Goal: Task Accomplishment & Management: Use online tool/utility

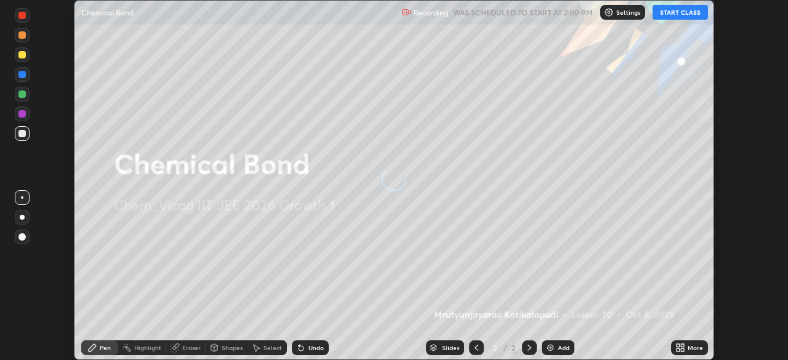
scroll to position [360, 788]
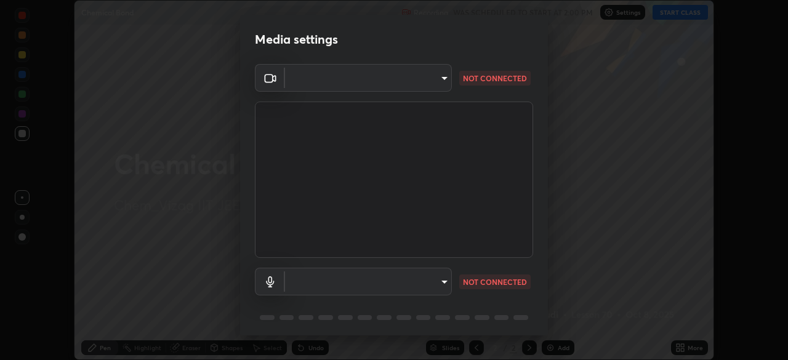
type input "4973b6df5ef50d756f59f7481b5ac1c05cbce00c32763326d92e2d9823e549d8"
type input "527f3b7b5c25acf81016b080d2cf5667fe74b5eea63a9be01bbb9244b8b8aafc"
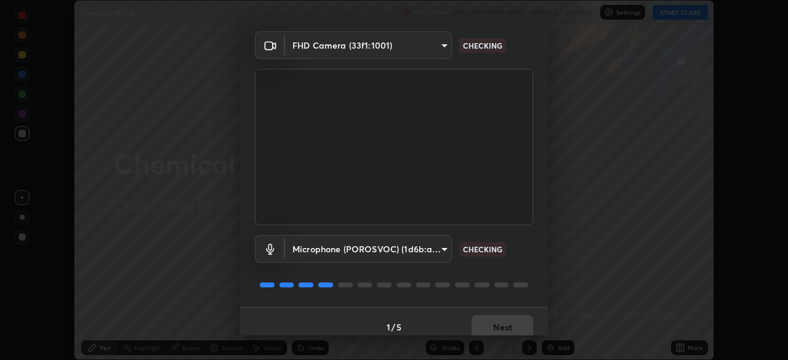
scroll to position [44, 0]
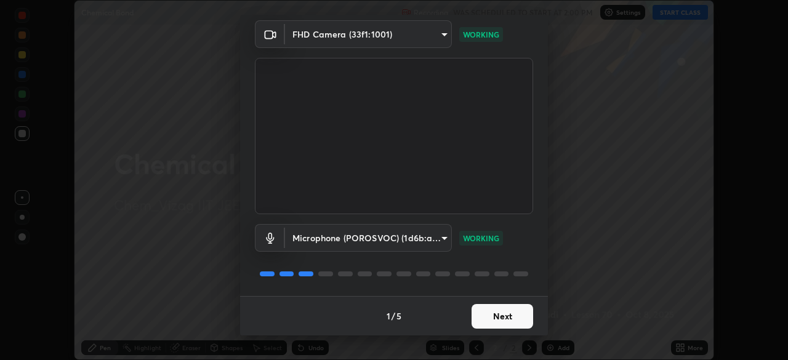
click at [502, 312] on button "Next" at bounding box center [503, 316] width 62 height 25
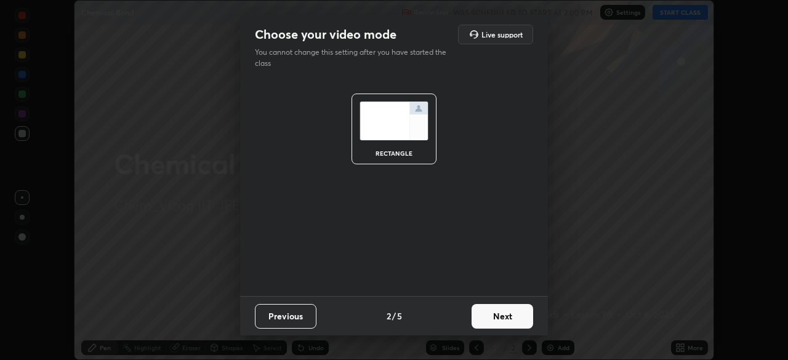
click at [503, 313] on button "Next" at bounding box center [503, 316] width 62 height 25
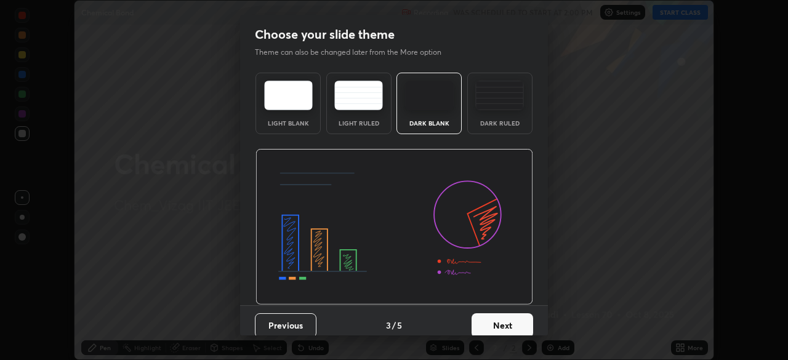
click at [504, 320] on button "Next" at bounding box center [503, 325] width 62 height 25
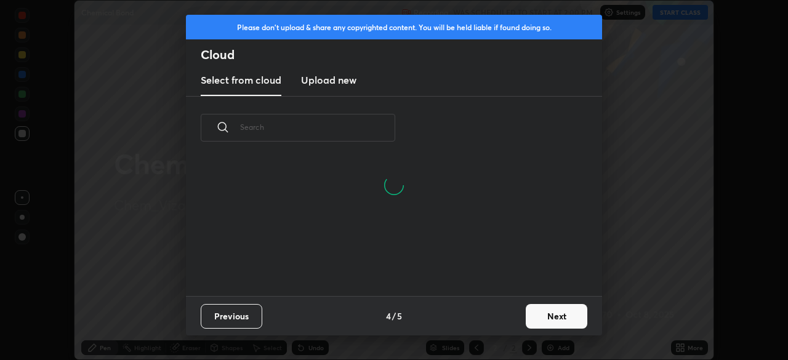
click at [554, 313] on button "Next" at bounding box center [557, 316] width 62 height 25
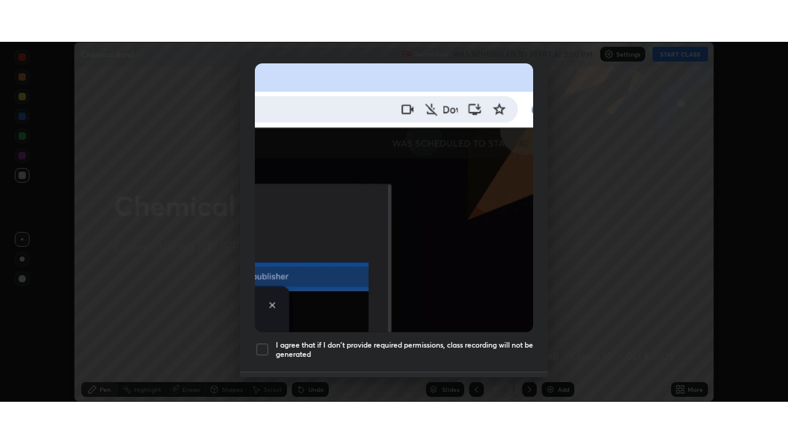
scroll to position [295, 0]
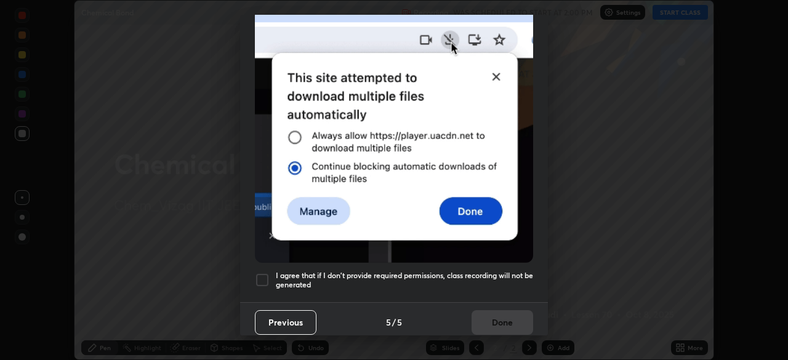
click at [264, 273] on div at bounding box center [262, 280] width 15 height 15
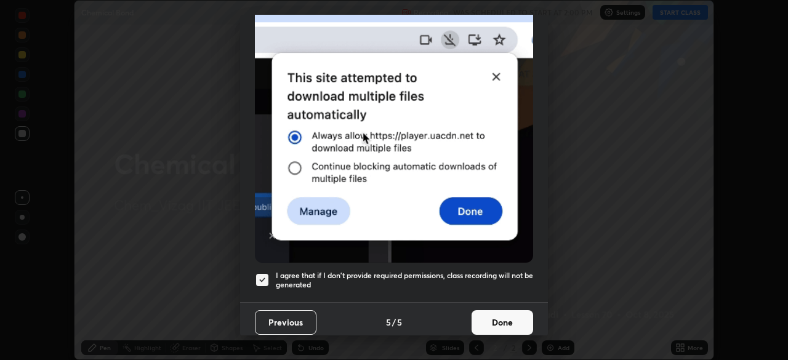
click at [502, 313] on button "Done" at bounding box center [503, 322] width 62 height 25
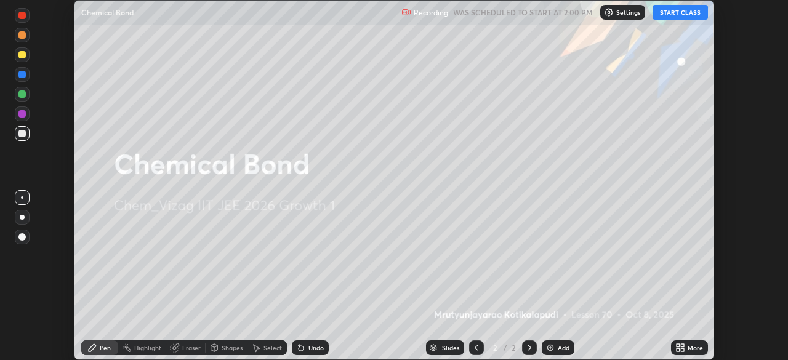
click at [559, 343] on div "Add" at bounding box center [558, 348] width 33 height 15
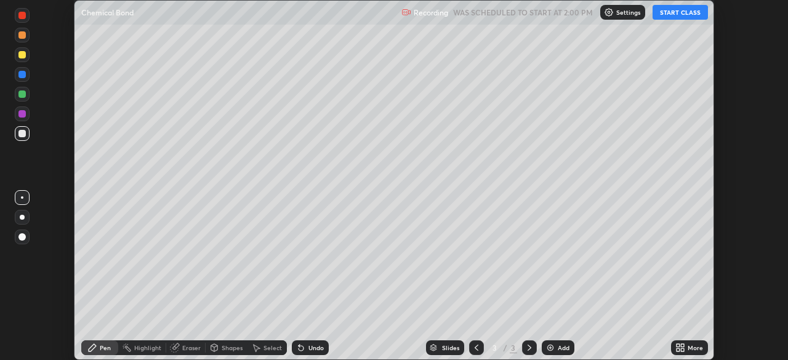
click at [692, 347] on div "More" at bounding box center [695, 348] width 15 height 6
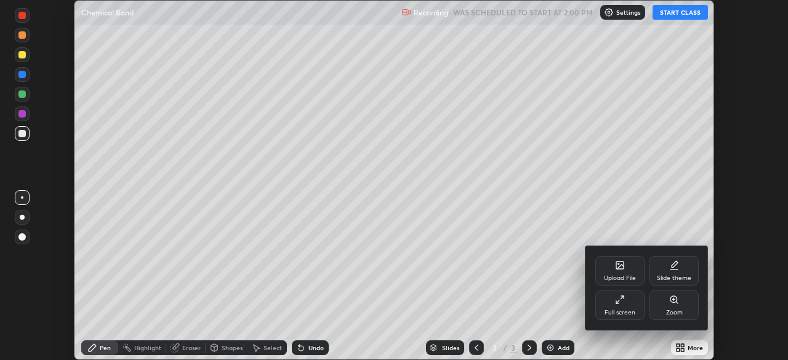
click at [615, 301] on icon at bounding box center [620, 300] width 10 height 10
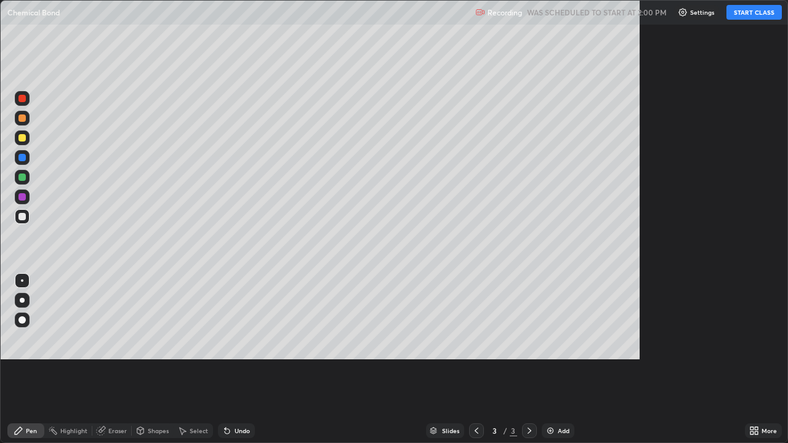
scroll to position [443, 788]
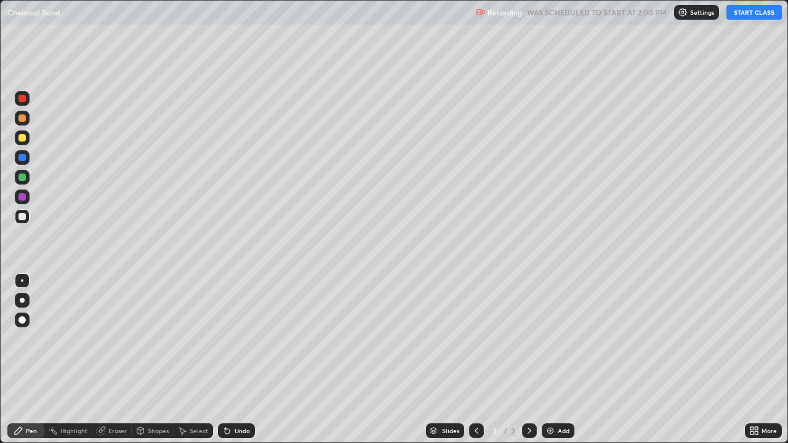
click at [744, 18] on button "START CLASS" at bounding box center [754, 12] width 55 height 15
click at [111, 360] on div "Eraser" at bounding box center [117, 431] width 18 height 6
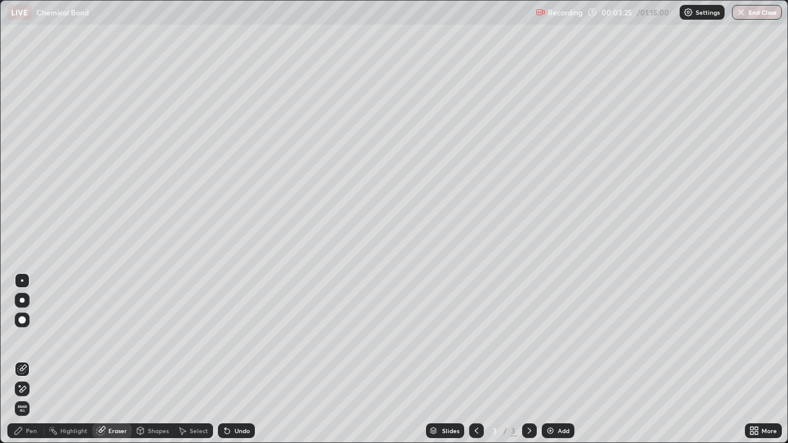
click at [30, 360] on div "Pen" at bounding box center [31, 431] width 11 height 6
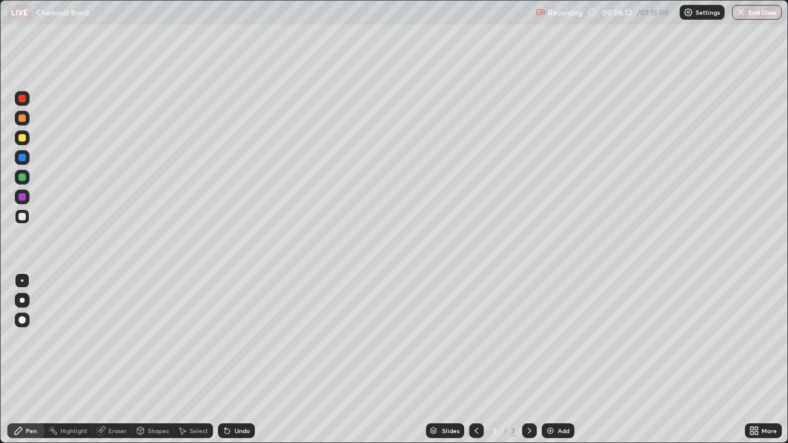
click at [113, 360] on div "Eraser" at bounding box center [117, 431] width 18 height 6
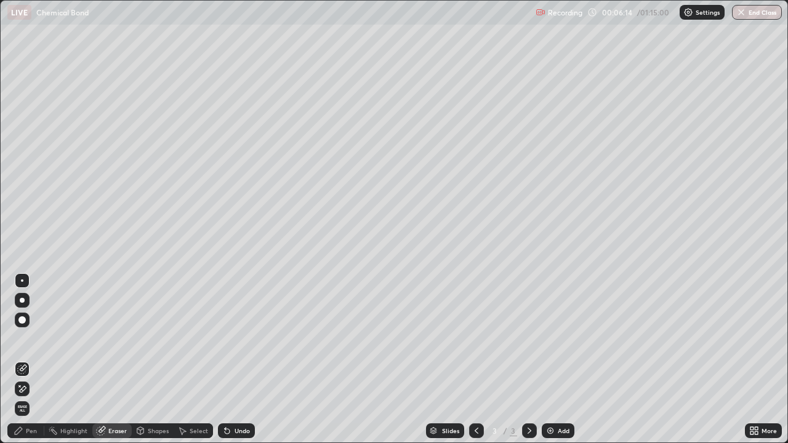
click at [30, 360] on div "Pen" at bounding box center [25, 431] width 37 height 15
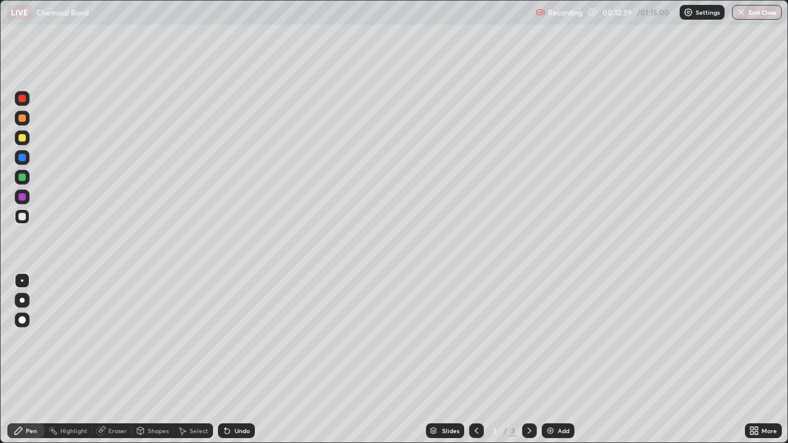
click at [23, 196] on div at bounding box center [21, 196] width 7 height 7
click at [21, 223] on div at bounding box center [22, 216] width 15 height 15
click at [565, 360] on div "Add" at bounding box center [564, 431] width 12 height 6
click at [23, 175] on div at bounding box center [21, 177] width 7 height 7
click at [22, 217] on div at bounding box center [21, 216] width 7 height 7
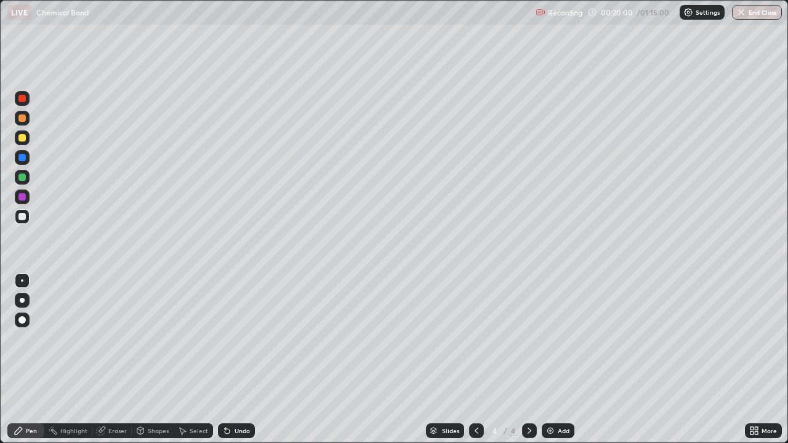
click at [553, 360] on div "Add" at bounding box center [558, 431] width 33 height 15
click at [117, 360] on div "Eraser" at bounding box center [111, 431] width 39 height 15
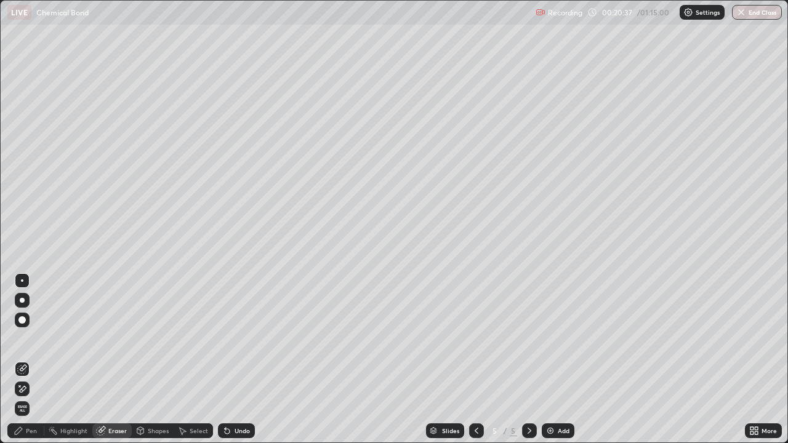
click at [30, 360] on div "Pen" at bounding box center [25, 431] width 37 height 15
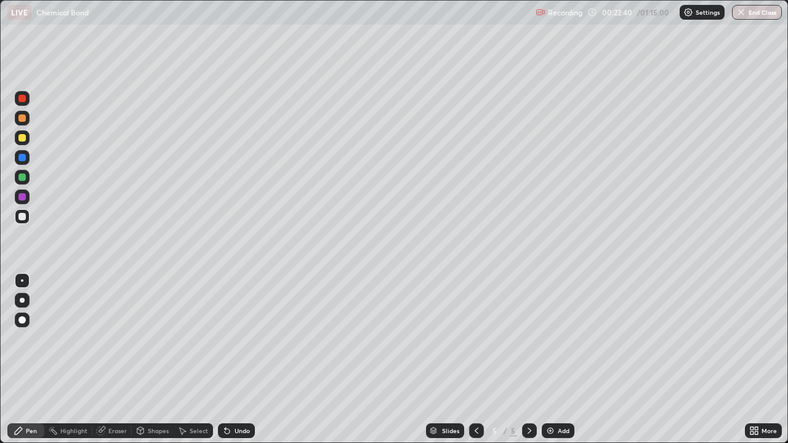
click at [564, 360] on div "Add" at bounding box center [558, 431] width 33 height 15
click at [565, 360] on div "Add" at bounding box center [564, 431] width 12 height 6
click at [158, 192] on button "Undo" at bounding box center [174, 199] width 36 height 15
click at [110, 360] on div "Eraser" at bounding box center [117, 431] width 18 height 6
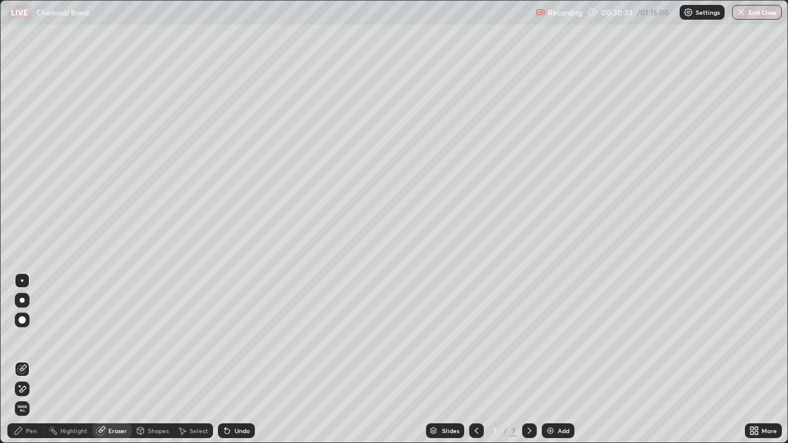
click at [34, 360] on div "Pen" at bounding box center [25, 431] width 37 height 15
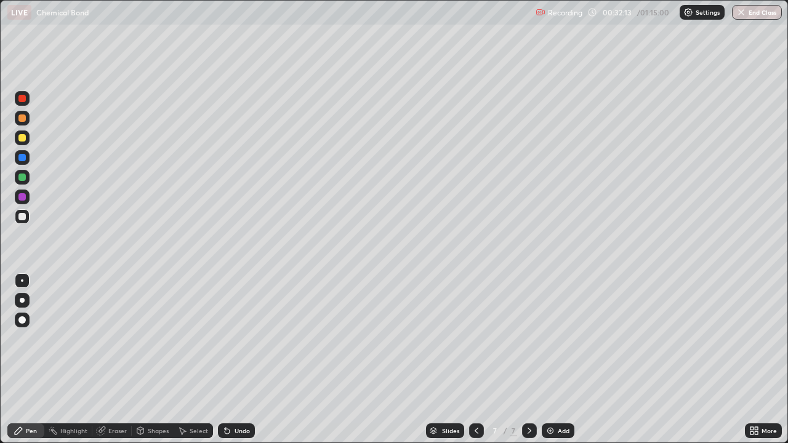
click at [23, 176] on div at bounding box center [21, 177] width 7 height 7
click at [570, 360] on div "Add" at bounding box center [558, 431] width 33 height 15
click at [22, 214] on div at bounding box center [21, 216] width 7 height 7
click at [296, 360] on div "Slides 8 / 8 Add" at bounding box center [500, 431] width 490 height 25
click at [567, 360] on div "Add" at bounding box center [558, 431] width 33 height 15
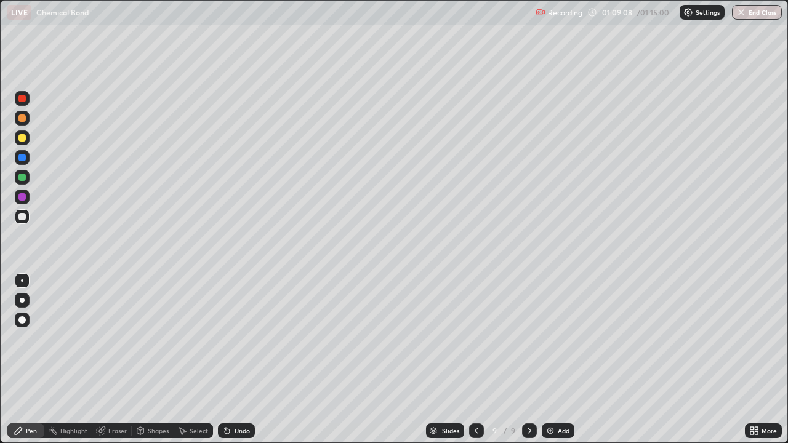
click at [752, 11] on button "End Class" at bounding box center [757, 12] width 50 height 15
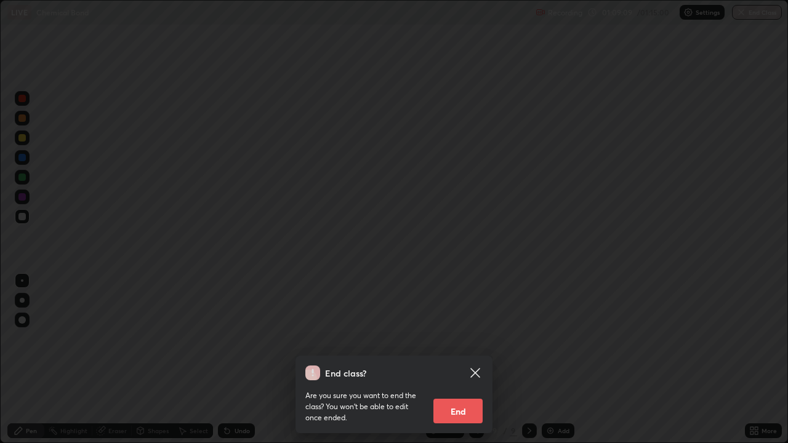
click at [458, 360] on button "End" at bounding box center [458, 411] width 49 height 25
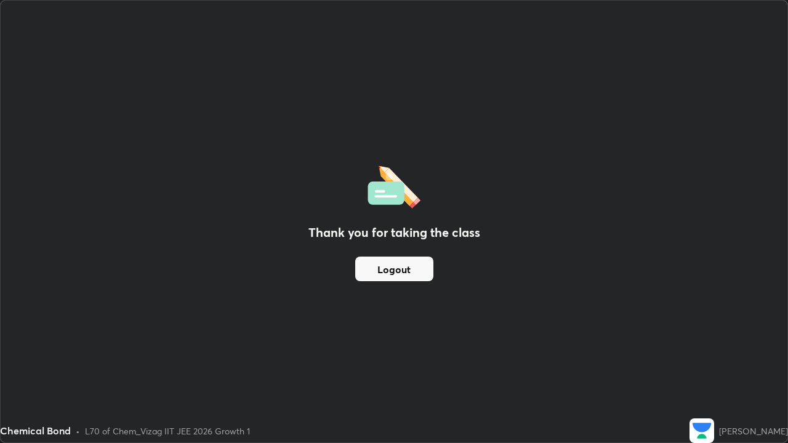
click at [419, 267] on button "Logout" at bounding box center [394, 269] width 78 height 25
